Goal: Transaction & Acquisition: Purchase product/service

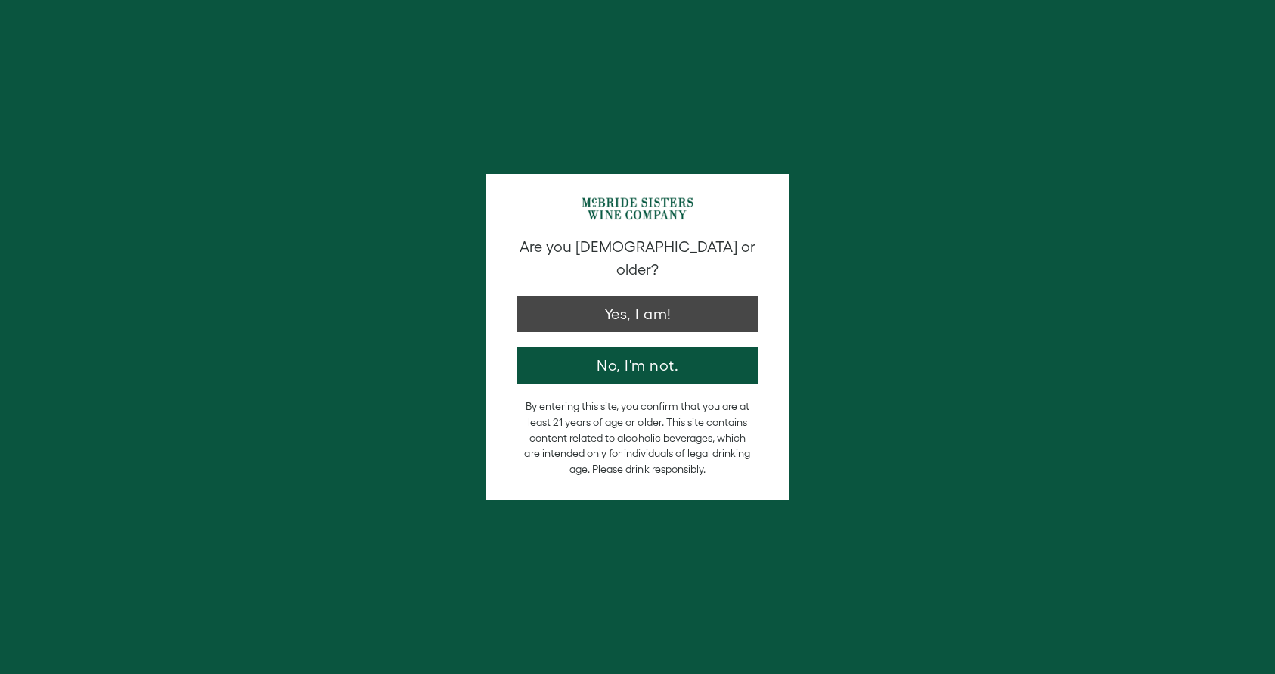
click at [645, 296] on button "Yes, I am!" at bounding box center [638, 314] width 242 height 36
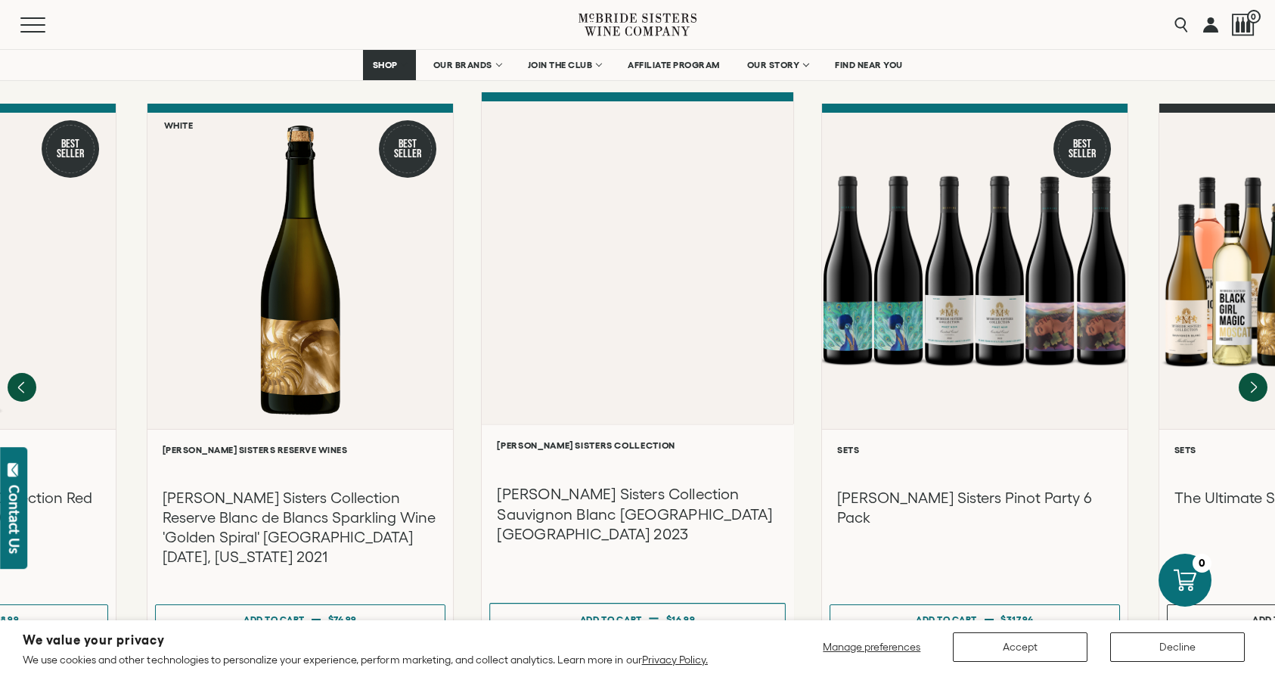
scroll to position [1687, 0]
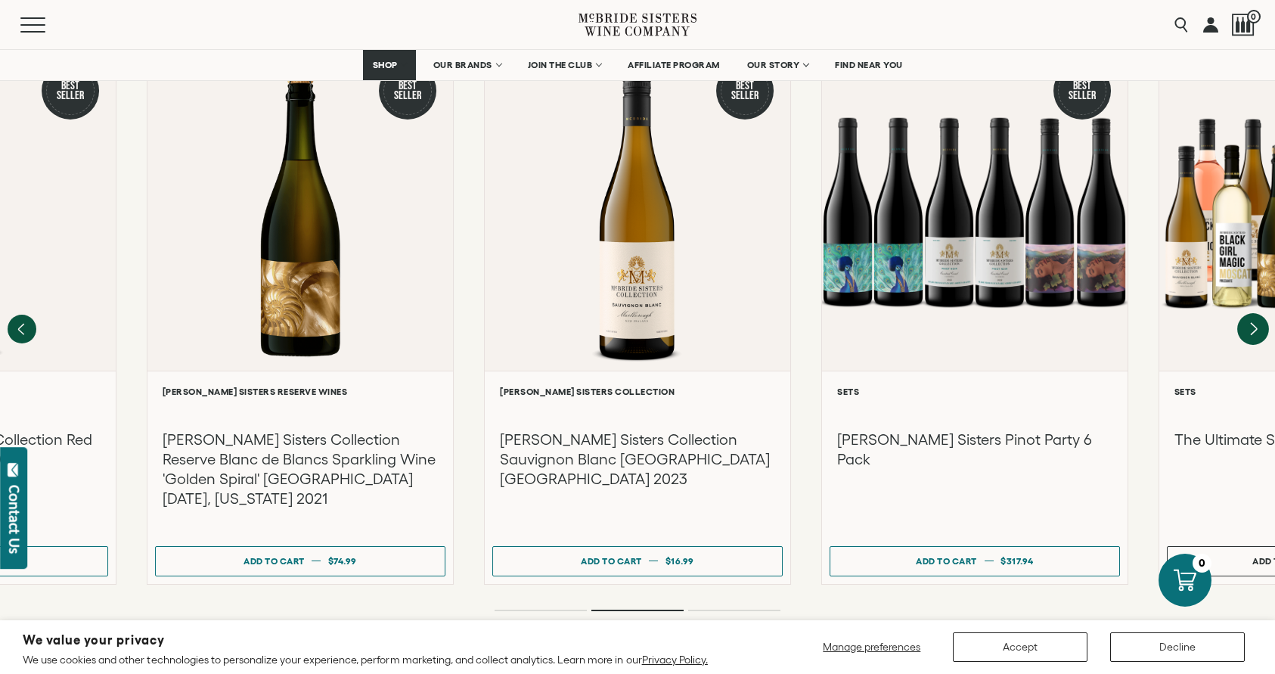
click at [1255, 313] on icon "Next" at bounding box center [1254, 329] width 32 height 32
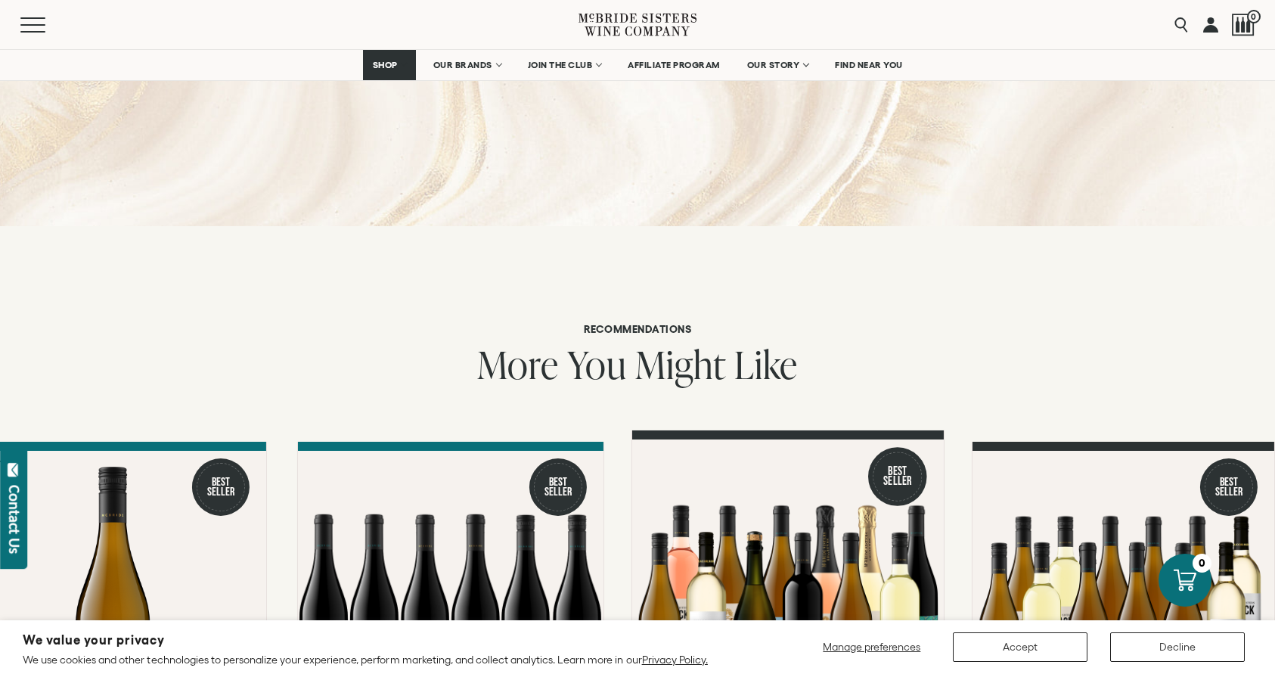
scroll to position [1288, 0]
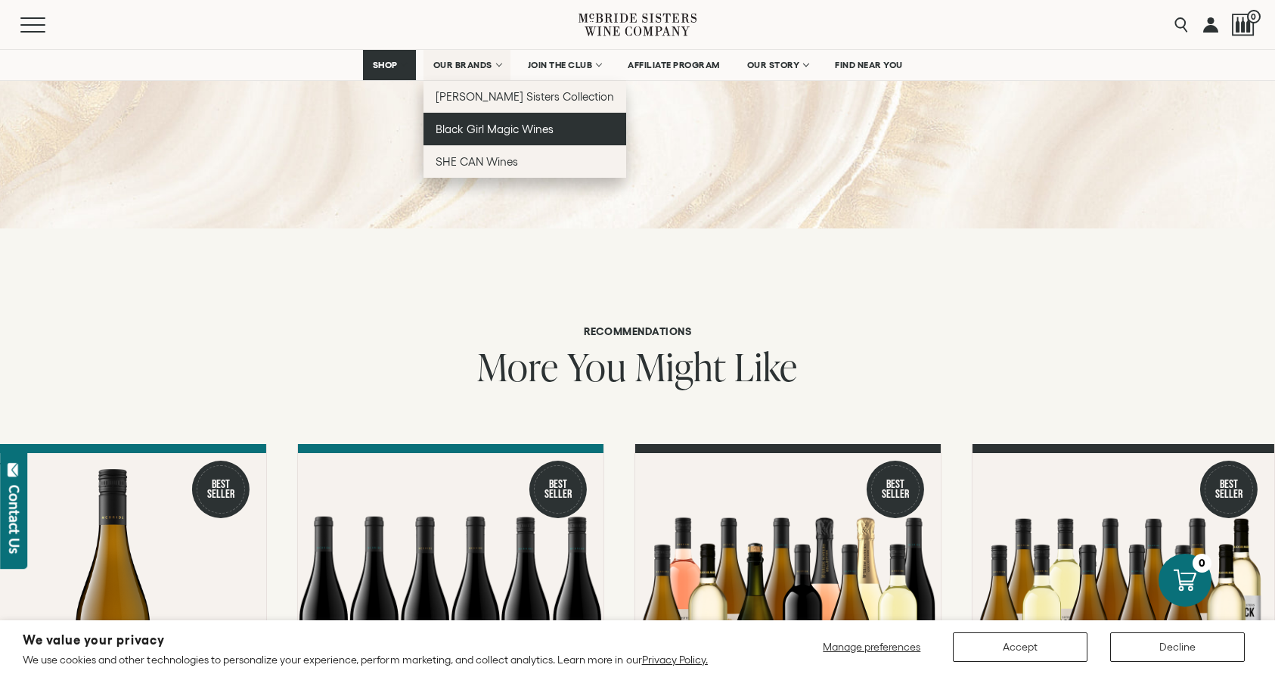
click at [516, 126] on span "Black Girl Magic Wines" at bounding box center [495, 129] width 118 height 13
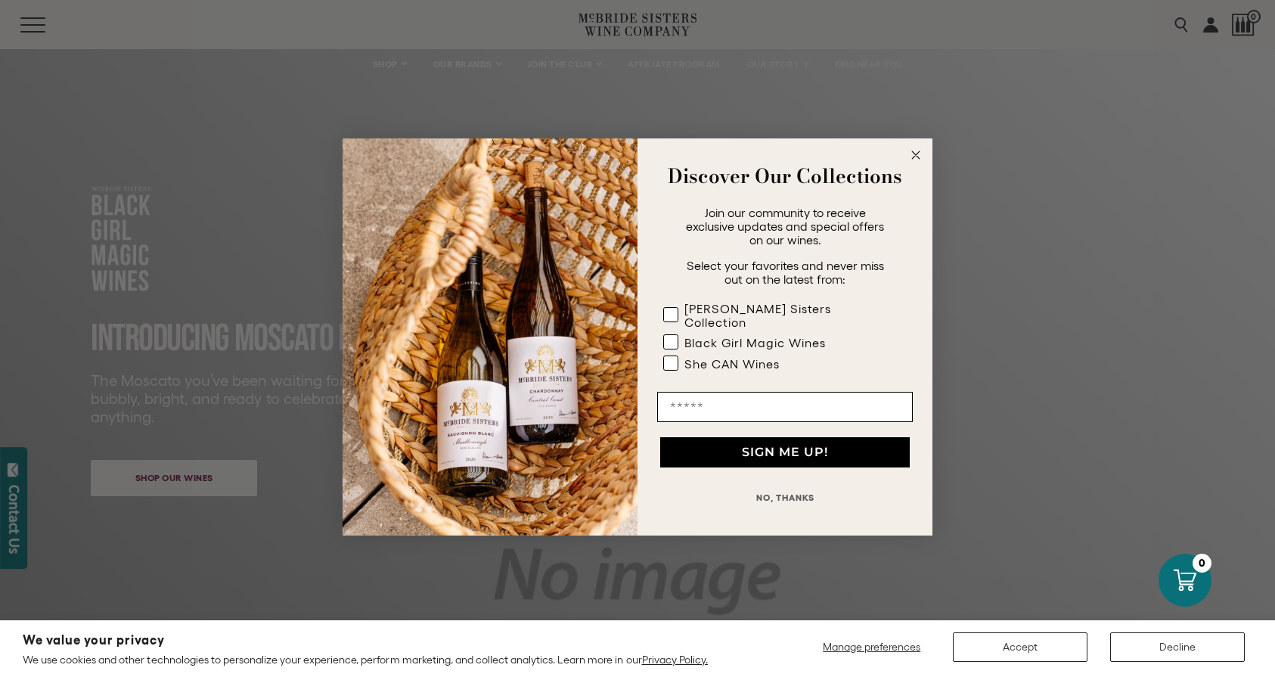
click at [919, 161] on circle "Close dialog" at bounding box center [916, 155] width 17 height 17
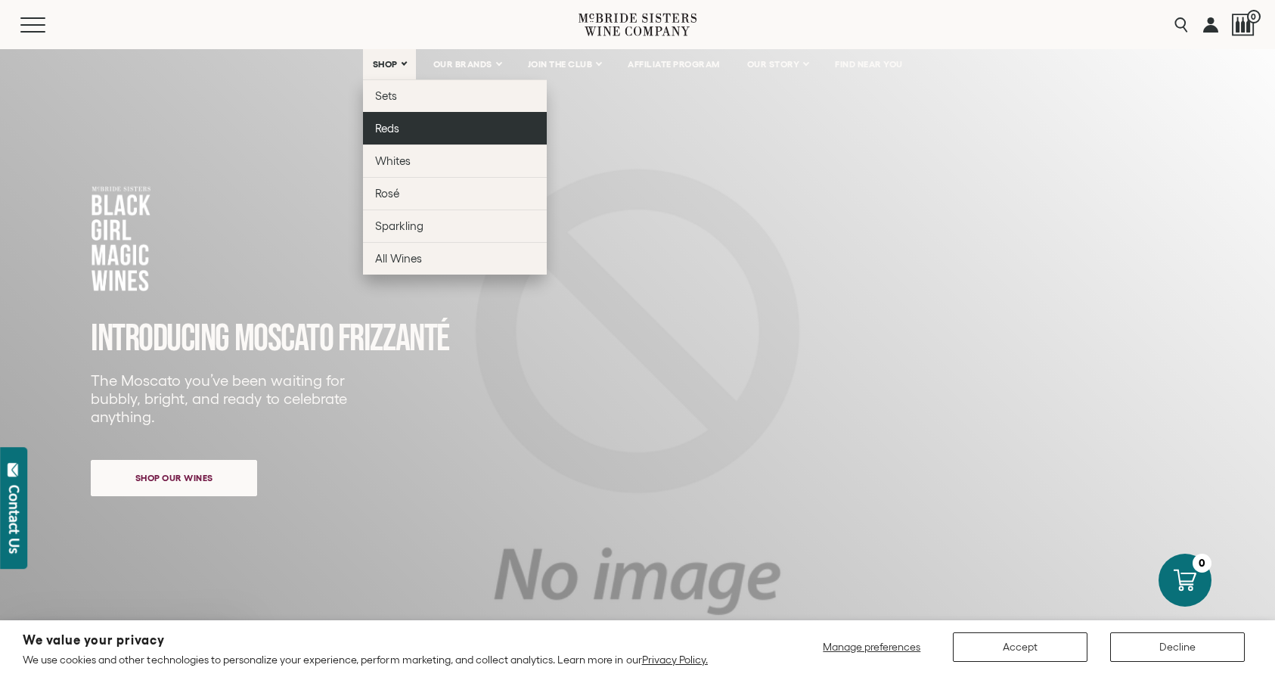
click at [397, 129] on link "Reds" at bounding box center [455, 128] width 184 height 33
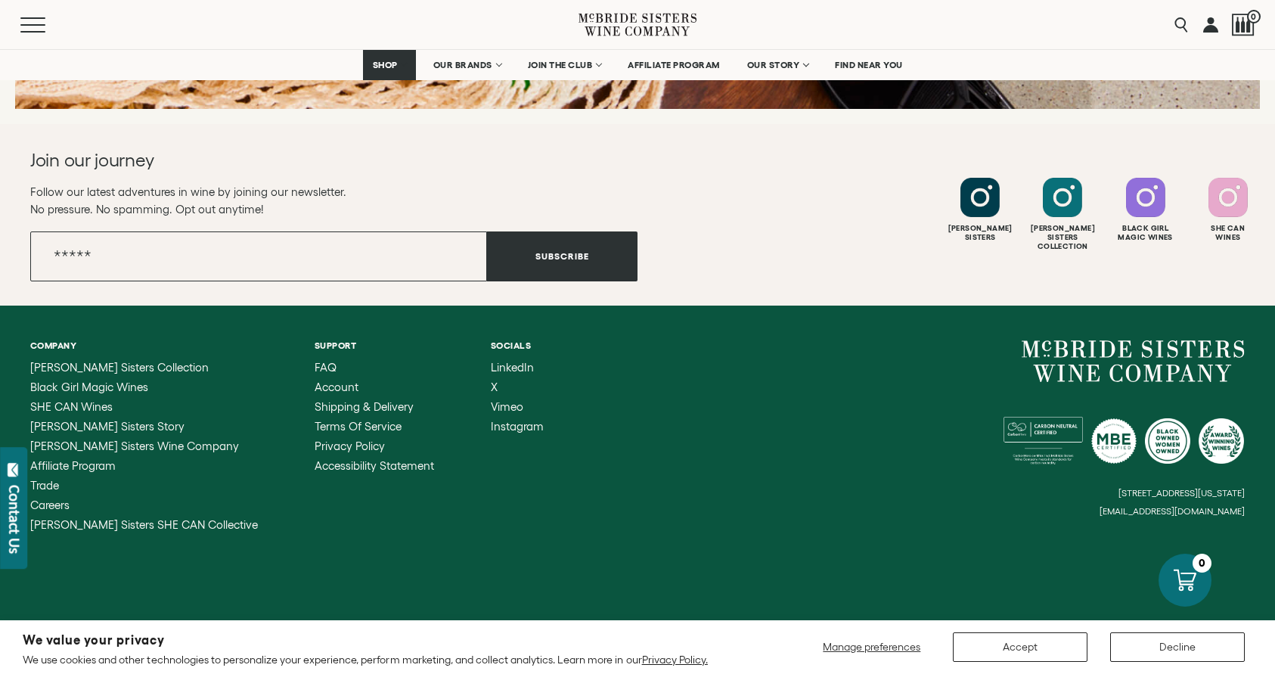
scroll to position [2387, 0]
